Goal: Communication & Community: Answer question/provide support

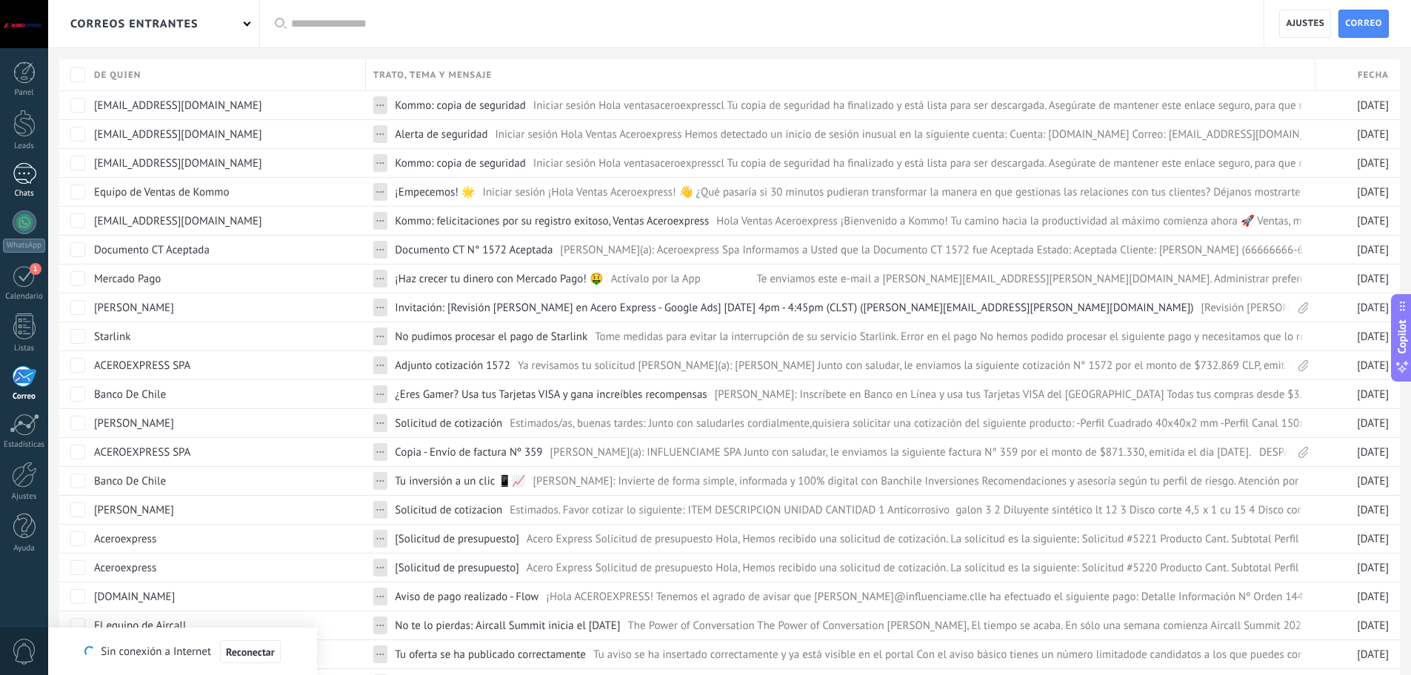
click at [10, 173] on link "Chats" at bounding box center [24, 181] width 48 height 36
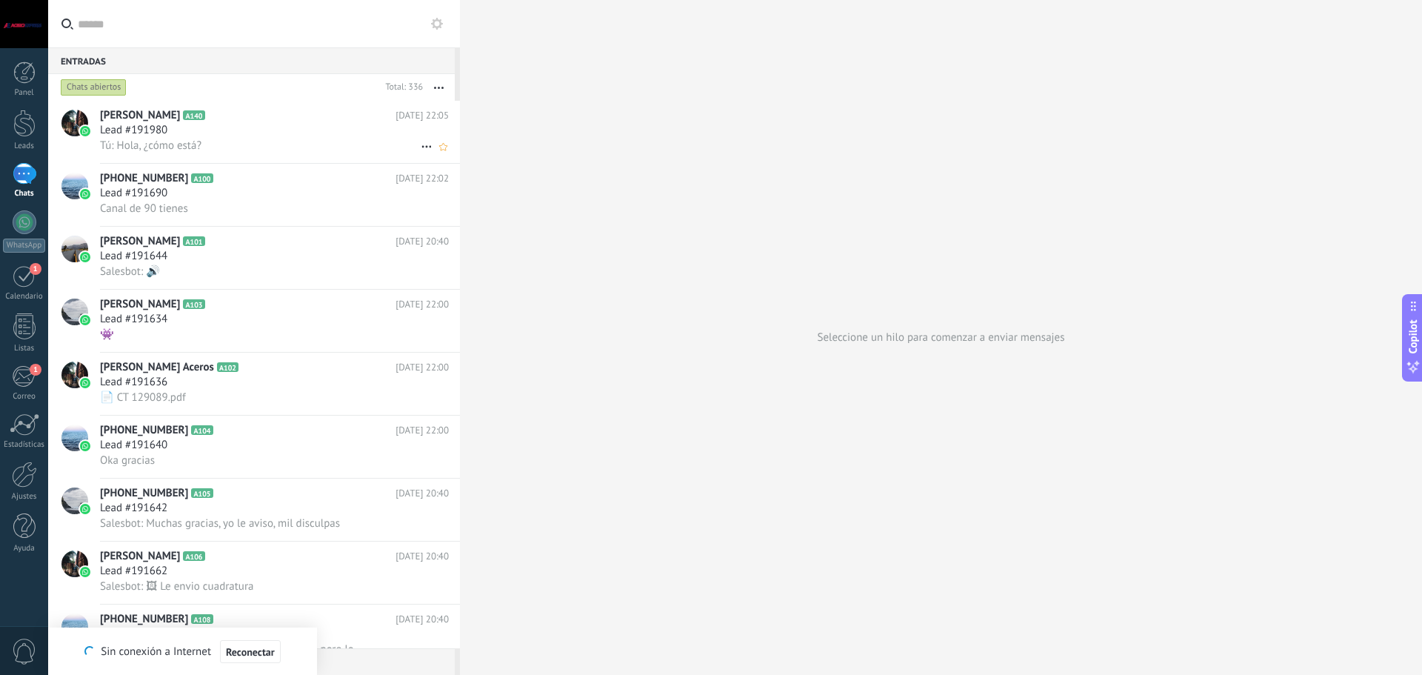
click at [298, 118] on h2 "[PERSON_NAME] A140" at bounding box center [247, 115] width 295 height 15
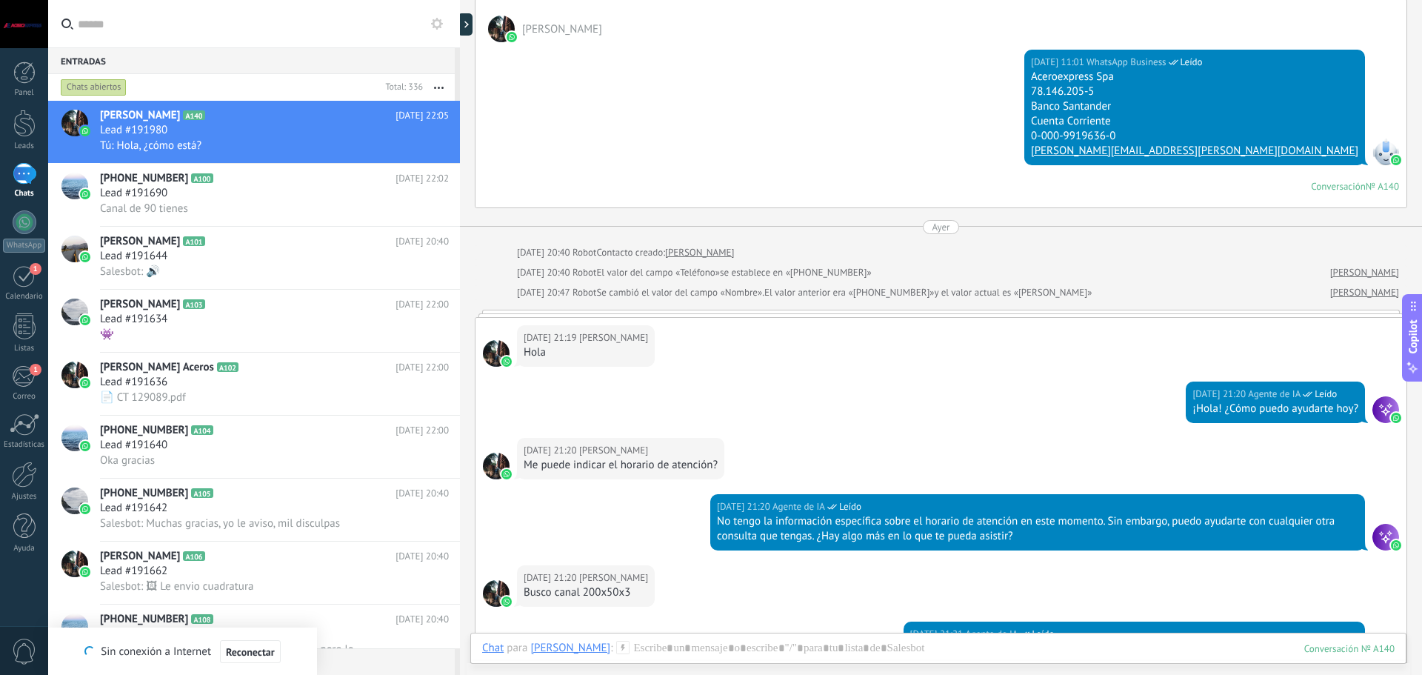
scroll to position [3546, 0]
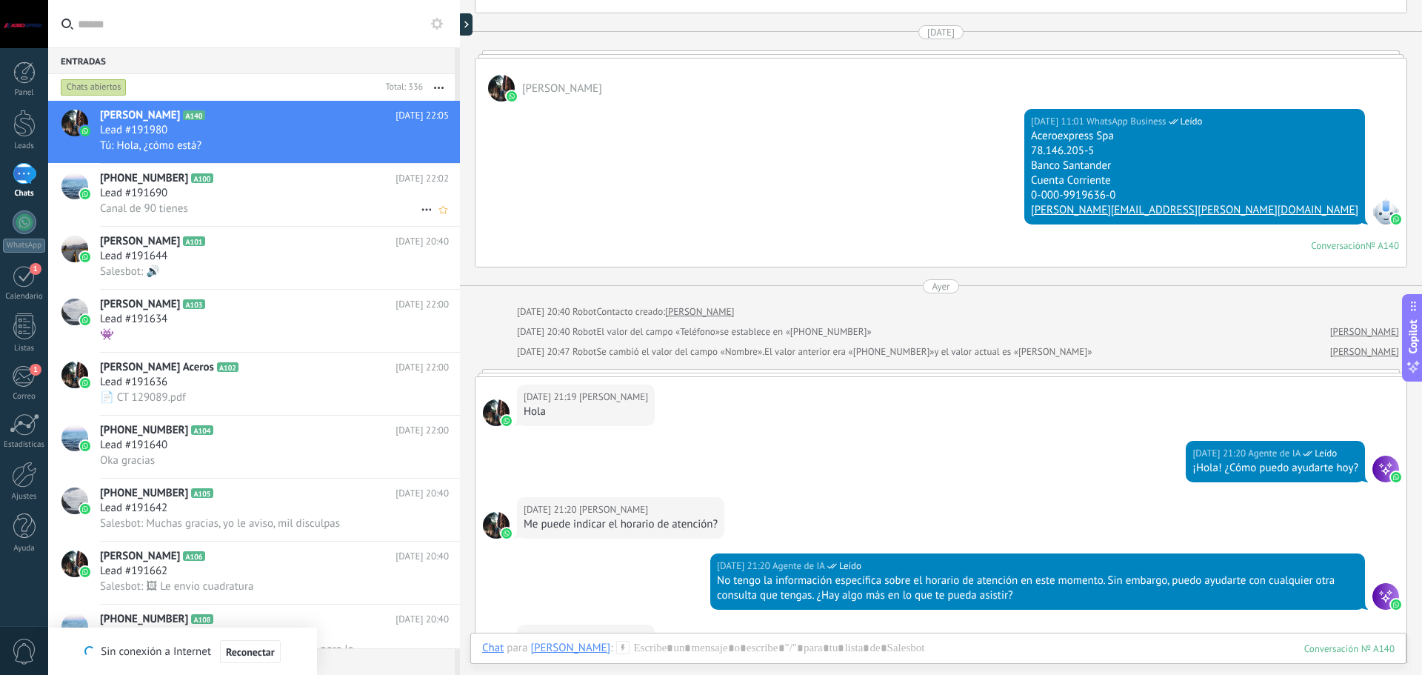
click at [224, 211] on div "Canal de 90 tienes" at bounding box center [274, 209] width 349 height 16
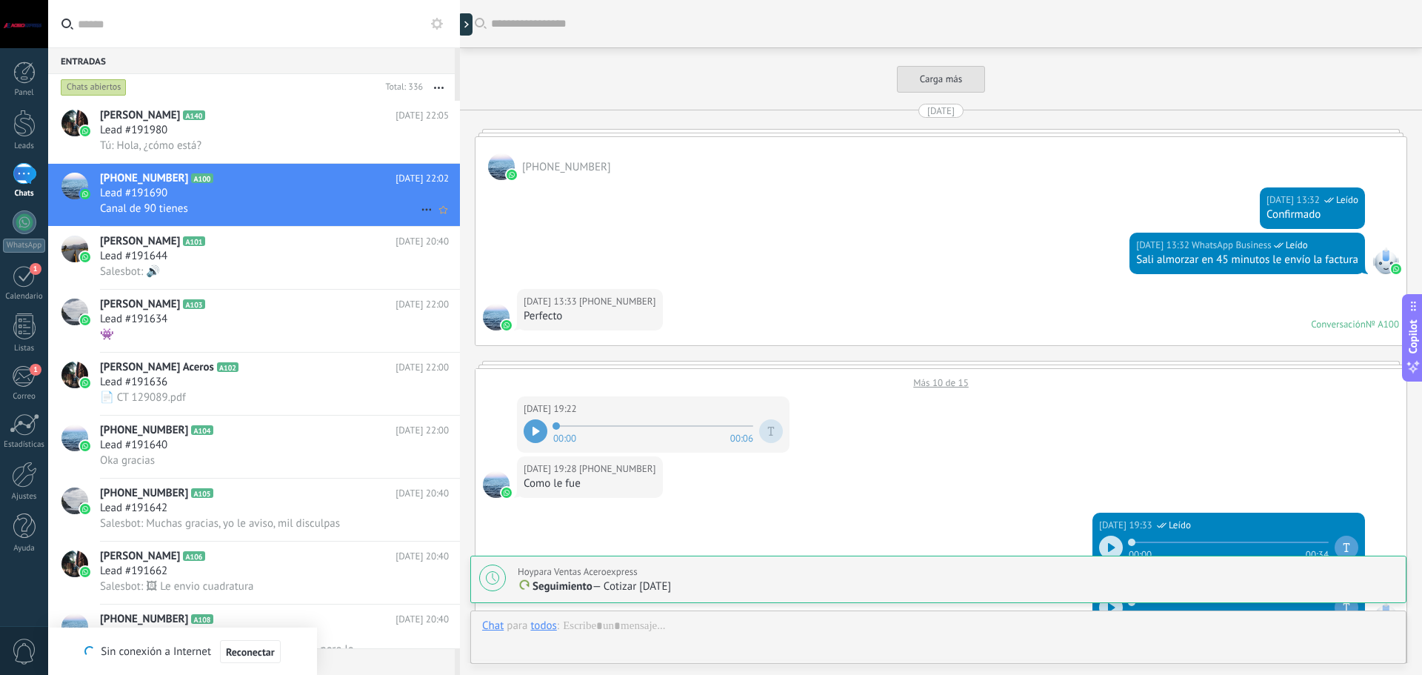
scroll to position [2185, 0]
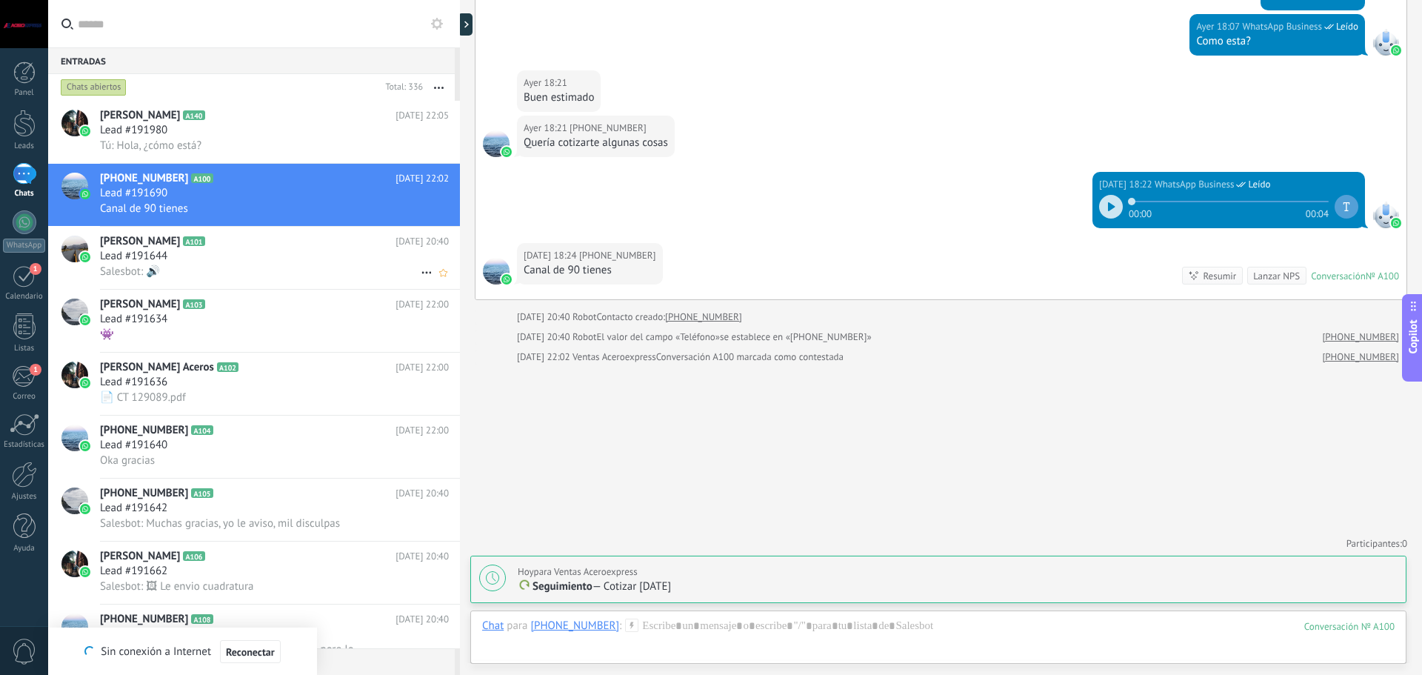
click at [248, 269] on div "Salesbot: 🔊" at bounding box center [274, 272] width 349 height 16
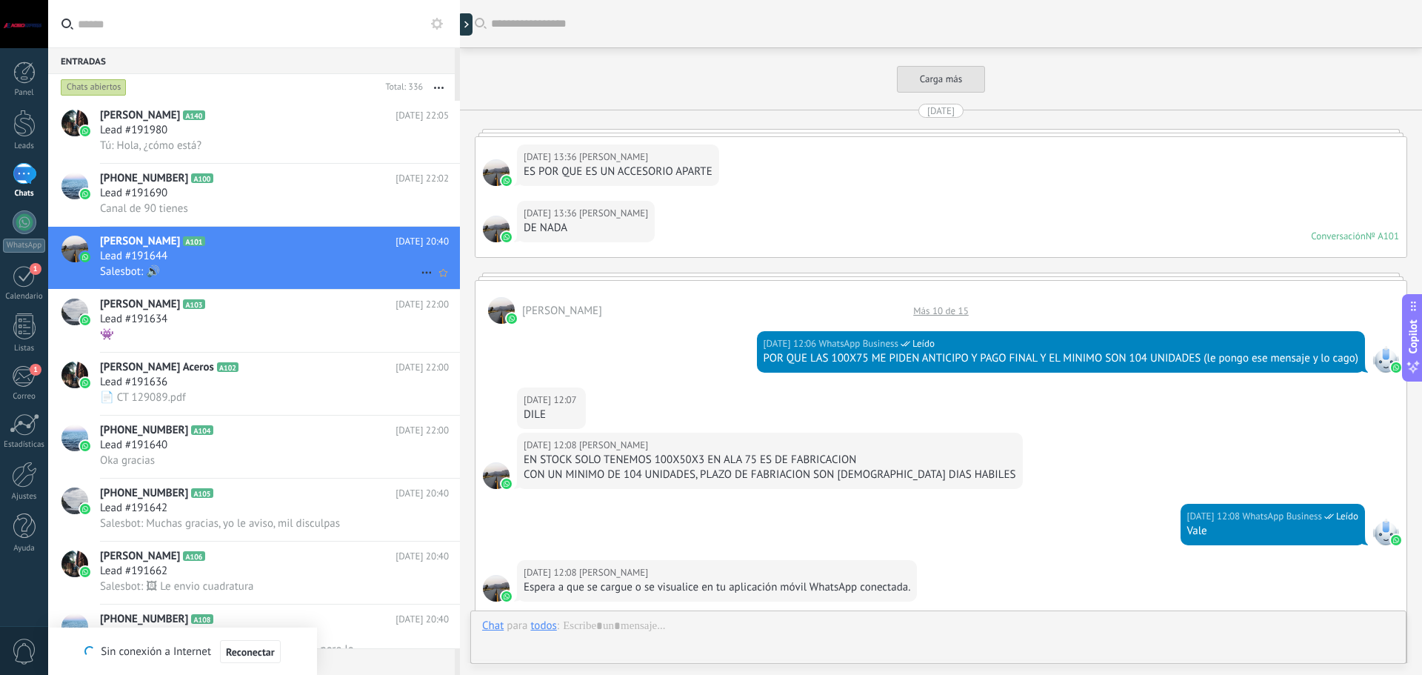
scroll to position [2479, 0]
